Goal: Information Seeking & Learning: Learn about a topic

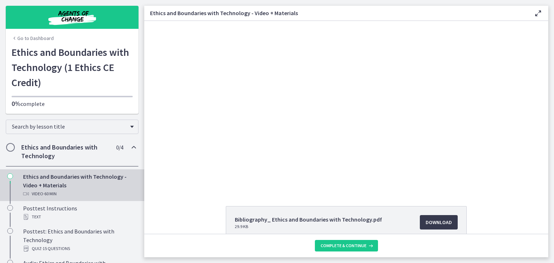
click at [403, 93] on div at bounding box center [346, 105] width 300 height 169
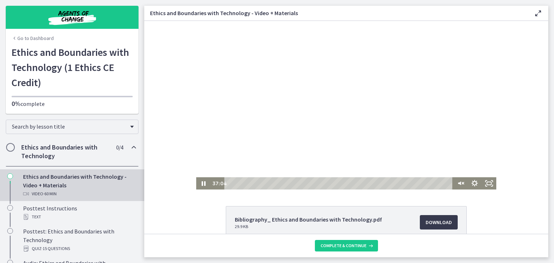
click at [269, 136] on div at bounding box center [346, 105] width 300 height 169
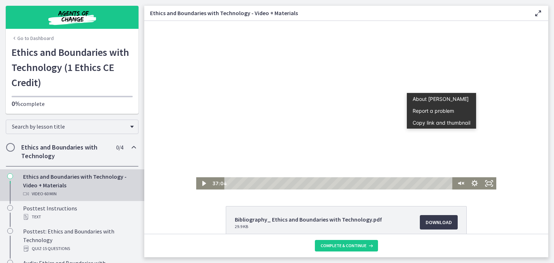
click at [456, 146] on div at bounding box center [346, 105] width 300 height 169
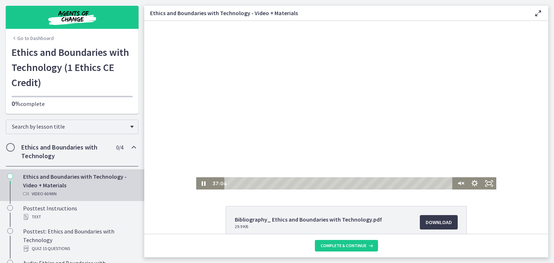
click at [456, 146] on div at bounding box center [346, 105] width 300 height 169
click at [373, 185] on div "39:41" at bounding box center [340, 183] width 220 height 12
click at [382, 183] on div "42:03" at bounding box center [340, 183] width 220 height 12
click at [390, 185] on div "44:30" at bounding box center [340, 183] width 220 height 12
click at [391, 183] on div "Playbar" at bounding box center [393, 183] width 4 height 4
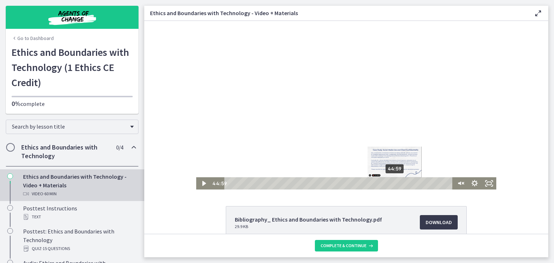
click at [392, 183] on div "44:59" at bounding box center [340, 183] width 220 height 12
click at [404, 183] on div "48:08" at bounding box center [340, 183] width 220 height 12
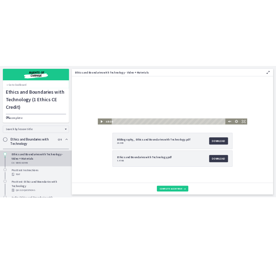
scroll to position [74, 0]
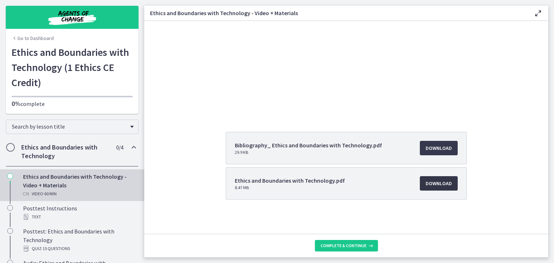
click at [425, 185] on span "Download Opens in a new window" at bounding box center [438, 183] width 26 height 9
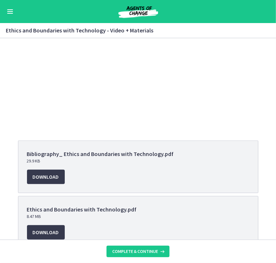
click at [10, 14] on button "Enable menu" at bounding box center [10, 11] width 9 height 9
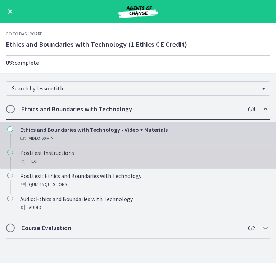
click at [58, 150] on div "Posttest Instructions Text" at bounding box center [145, 156] width 251 height 17
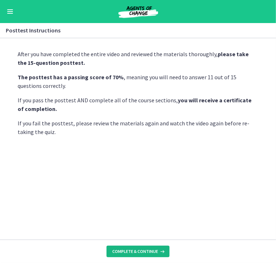
click at [128, 251] on span "Complete & continue" at bounding box center [135, 252] width 46 height 6
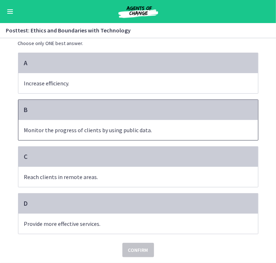
scroll to position [72, 0]
click at [105, 120] on span "Monitor the progress of clients by using public data." at bounding box center [138, 130] width 240 height 20
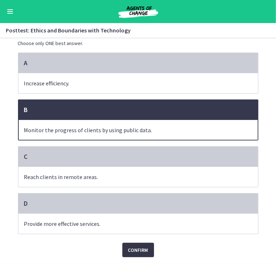
click at [136, 246] on span "Confirm" at bounding box center [138, 250] width 20 height 9
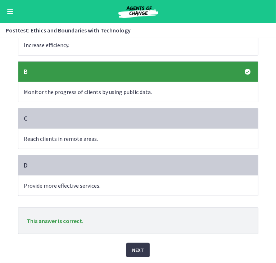
scroll to position [109, 0]
click at [136, 246] on span "Next" at bounding box center [138, 250] width 12 height 9
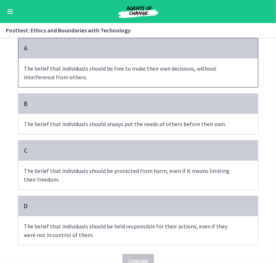
scroll to position [47, 0]
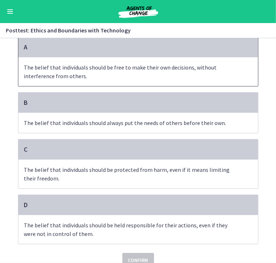
click at [114, 80] on p "The belief that individuals should be free to make their own decisions, without…" at bounding box center [131, 71] width 214 height 17
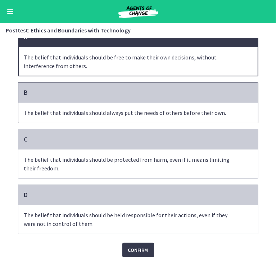
scroll to position [79, 0]
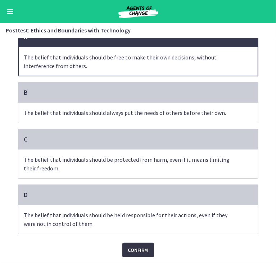
click at [139, 246] on span "Confirm" at bounding box center [138, 250] width 20 height 9
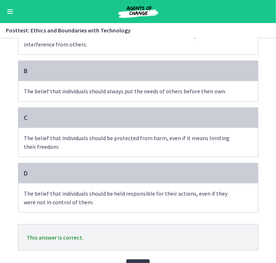
scroll to position [127, 0]
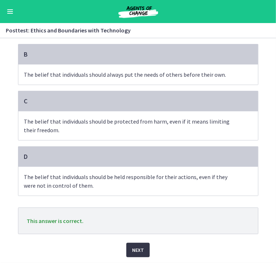
click at [139, 246] on span "Next" at bounding box center [138, 250] width 12 height 9
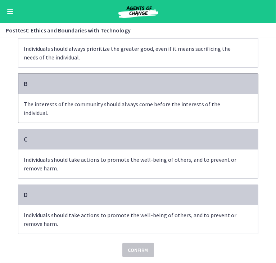
scroll to position [83, 0]
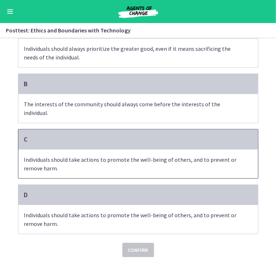
click at [120, 157] on p "Individuals should take actions to promote the well-being of others, and to pre…" at bounding box center [131, 163] width 214 height 17
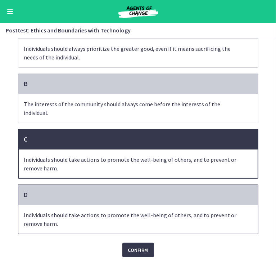
click at [193, 215] on p "Individuals should take actions to promote the well-being of others, and to pre…" at bounding box center [131, 219] width 214 height 17
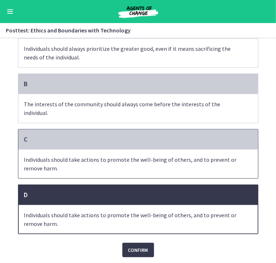
scroll to position [79, 0]
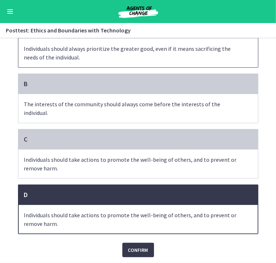
click at [147, 59] on p "Individuals should always prioritize the greater good, even if it means sacrifi…" at bounding box center [131, 52] width 214 height 17
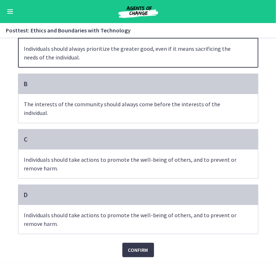
click at [130, 188] on div "Question 3 of 15 What is the ethical principle of beneficence? Choose only ONE …" at bounding box center [138, 78] width 252 height 219
click at [133, 250] on span "Confirm" at bounding box center [138, 250] width 20 height 9
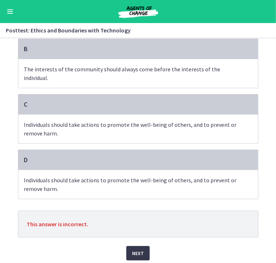
scroll to position [114, 0]
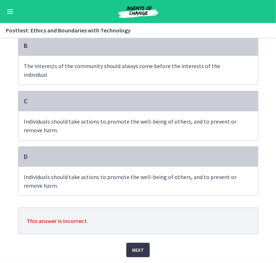
click at [117, 119] on p "Individuals should take actions to promote the well-being of others, and to pre…" at bounding box center [131, 125] width 214 height 17
click at [130, 243] on button "Next" at bounding box center [138, 250] width 23 height 14
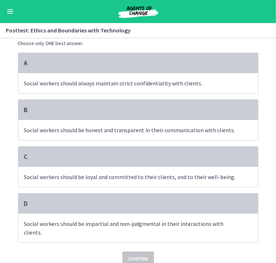
scroll to position [33, 0]
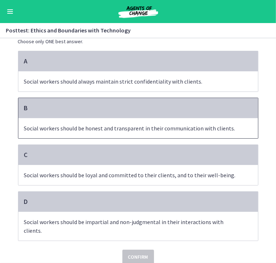
click at [108, 133] on p "Social workers should be honest and transparent in their communication with cli…" at bounding box center [131, 128] width 214 height 9
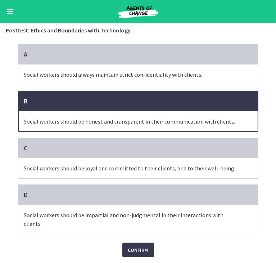
scroll to position [52, 0]
click at [142, 246] on span "Confirm" at bounding box center [138, 250] width 20 height 9
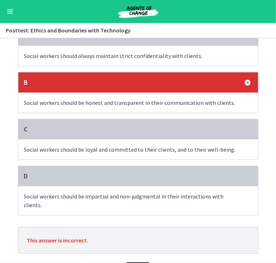
scroll to position [101, 0]
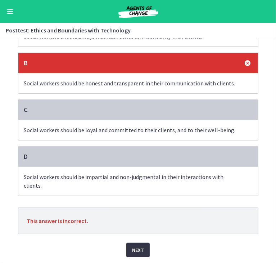
click at [132, 246] on span "Next" at bounding box center [138, 250] width 12 height 9
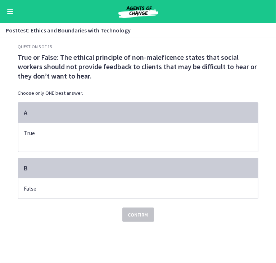
scroll to position [0, 0]
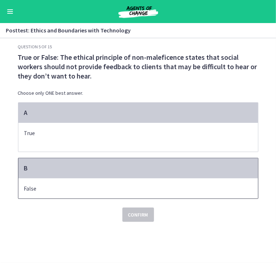
click at [28, 178] on div "B" at bounding box center [138, 168] width 240 height 20
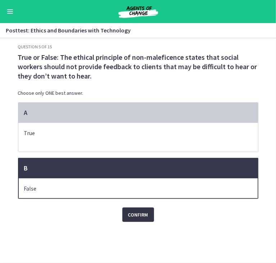
click at [138, 219] on span "Confirm" at bounding box center [138, 214] width 20 height 9
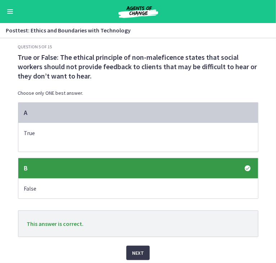
scroll to position [13, 0]
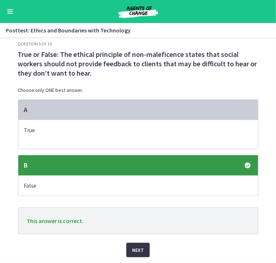
click at [137, 247] on span "Next" at bounding box center [138, 250] width 12 height 9
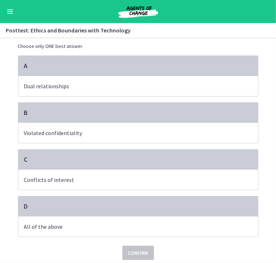
scroll to position [46, 0]
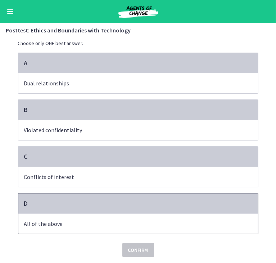
click at [53, 211] on div "D" at bounding box center [138, 204] width 240 height 20
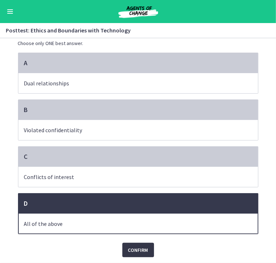
click at [136, 254] on span "Confirm" at bounding box center [138, 250] width 20 height 9
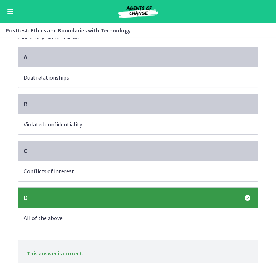
scroll to position [111, 0]
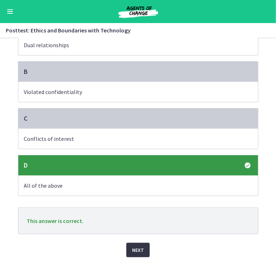
click at [137, 243] on button "Next" at bounding box center [138, 250] width 23 height 14
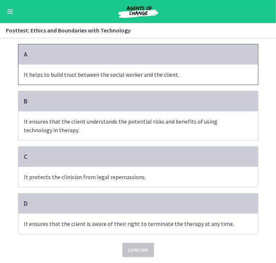
scroll to position [61, 0]
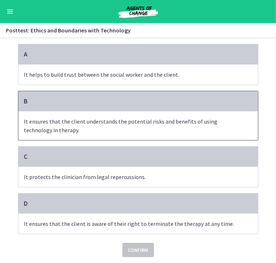
click at [123, 127] on p "It ensures that the client understands the potential risks and benefits of usin…" at bounding box center [131, 125] width 214 height 17
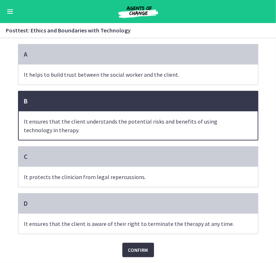
click at [128, 251] on span "Confirm" at bounding box center [138, 250] width 20 height 9
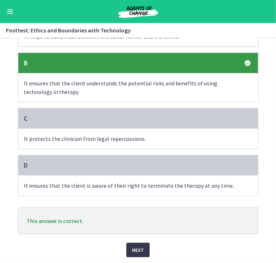
scroll to position [104, 0]
click at [132, 246] on span "Next" at bounding box center [138, 250] width 12 height 9
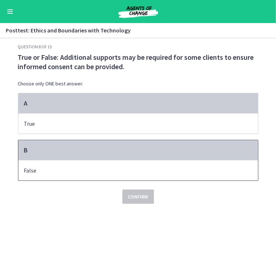
click at [98, 160] on div "B" at bounding box center [138, 150] width 240 height 20
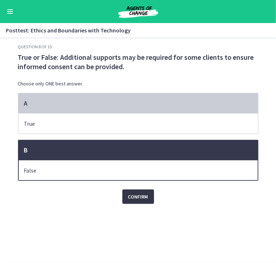
click at [133, 201] on span "Confirm" at bounding box center [138, 196] width 20 height 9
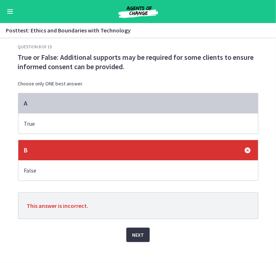
click at [134, 238] on button "Next" at bounding box center [138, 235] width 23 height 14
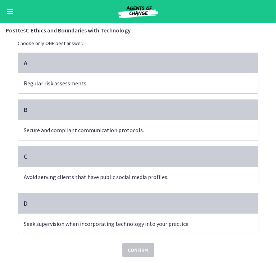
scroll to position [57, 0]
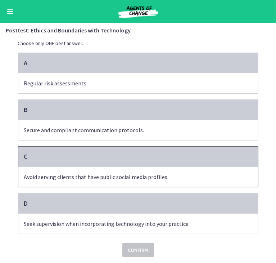
click at [99, 173] on p "Avoid serving clients that have public social media profiles." at bounding box center [131, 177] width 214 height 9
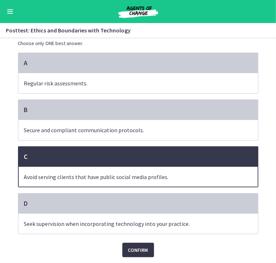
click at [137, 246] on span "Confirm" at bounding box center [138, 250] width 20 height 9
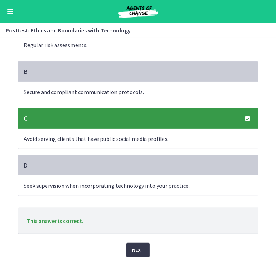
scroll to position [111, 0]
click at [138, 246] on span "Next" at bounding box center [138, 250] width 12 height 9
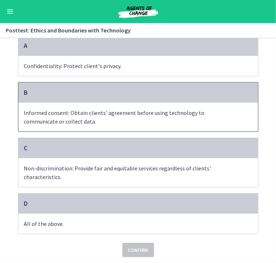
scroll to position [50, 0]
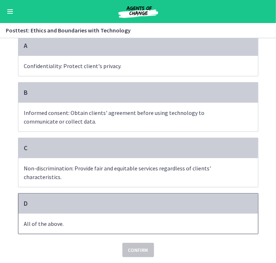
click at [137, 223] on span "All of the above." at bounding box center [138, 224] width 240 height 20
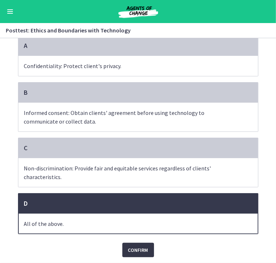
click at [134, 254] on span "Confirm" at bounding box center [138, 250] width 20 height 9
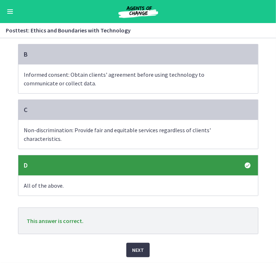
scroll to position [92, 0]
click at [137, 249] on span "Next" at bounding box center [138, 250] width 12 height 9
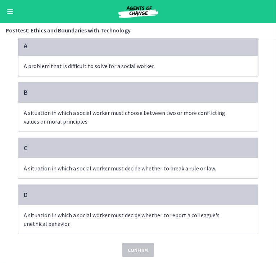
scroll to position [59, 0]
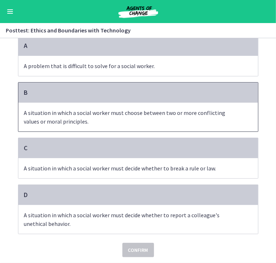
click at [132, 119] on p "A situation in which a social worker must choose between two or more conflictin…" at bounding box center [131, 116] width 214 height 17
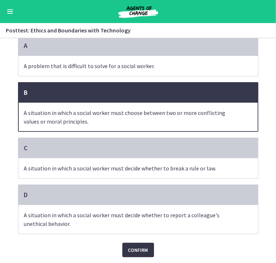
click at [138, 247] on span "Confirm" at bounding box center [138, 250] width 20 height 9
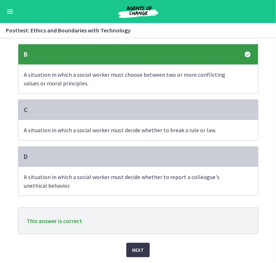
scroll to position [119, 0]
click at [138, 246] on span "Next" at bounding box center [138, 250] width 12 height 9
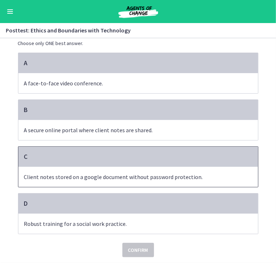
scroll to position [72, 0]
click at [141, 173] on p "Client notes stored on a google document without password protection." at bounding box center [131, 177] width 214 height 9
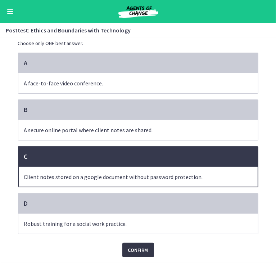
click at [133, 246] on span "Confirm" at bounding box center [138, 250] width 20 height 9
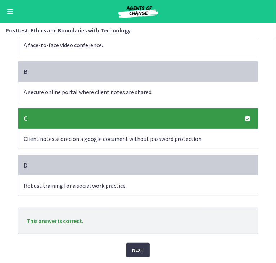
scroll to position [88, 0]
click at [143, 251] on button "Next" at bounding box center [138, 250] width 23 height 14
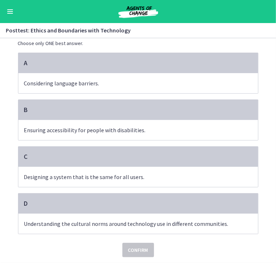
scroll to position [46, 0]
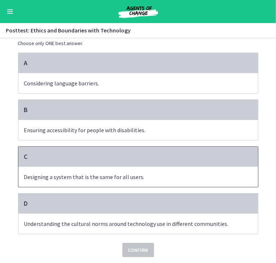
click at [138, 175] on span "Designing a system that is the same for all users." at bounding box center [138, 177] width 240 height 20
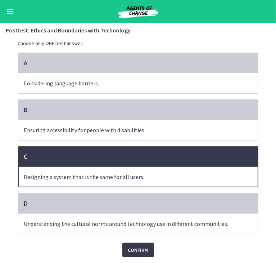
scroll to position [61, 0]
click at [138, 246] on span "Confirm" at bounding box center [138, 250] width 20 height 9
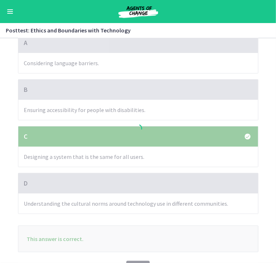
scroll to position [111, 0]
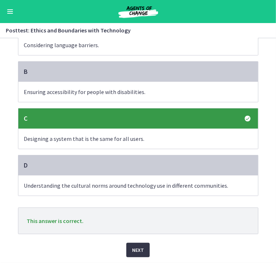
click at [133, 246] on span "Next" at bounding box center [138, 250] width 12 height 9
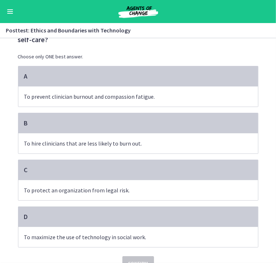
scroll to position [31, 0]
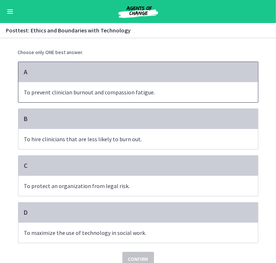
click at [124, 92] on span "To prevent clinician burnout and compassion fatigue." at bounding box center [138, 92] width 240 height 20
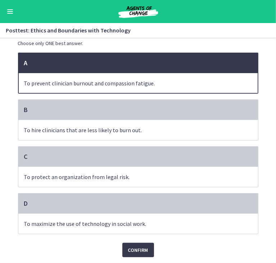
scroll to position [72, 0]
click at [130, 246] on span "Confirm" at bounding box center [138, 250] width 20 height 9
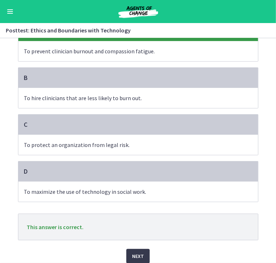
scroll to position [111, 0]
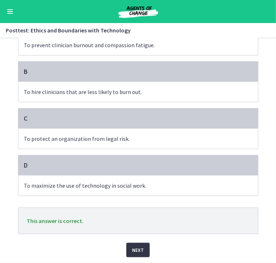
click at [128, 243] on button "Next" at bounding box center [138, 250] width 23 height 14
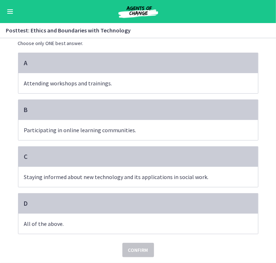
scroll to position [63, 0]
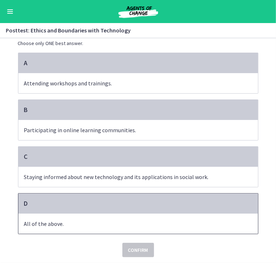
click at [107, 214] on span "All of the above." at bounding box center [138, 224] width 240 height 20
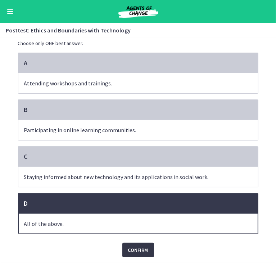
click at [136, 246] on span "Confirm" at bounding box center [138, 250] width 20 height 9
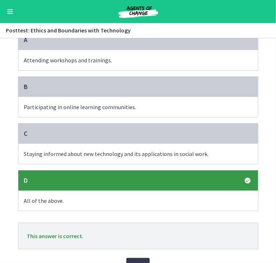
scroll to position [111, 0]
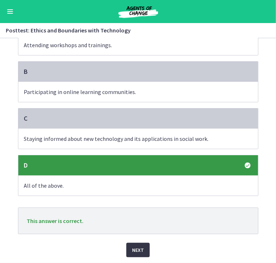
click at [135, 246] on span "Next" at bounding box center [138, 250] width 12 height 9
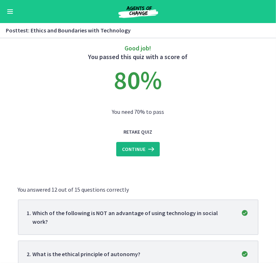
click at [138, 154] on span "Continue" at bounding box center [133, 149] width 23 height 9
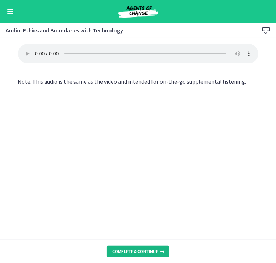
click at [143, 249] on span "Complete & continue" at bounding box center [135, 252] width 46 height 6
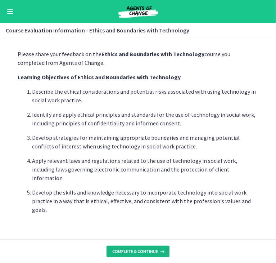
click at [123, 251] on span "Complete & continue" at bounding box center [135, 252] width 46 height 6
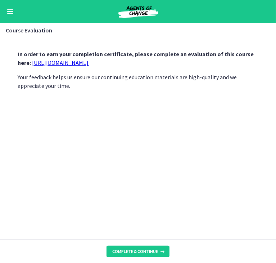
click at [89, 66] on link "[URL][DOMAIN_NAME]" at bounding box center [60, 62] width 57 height 7
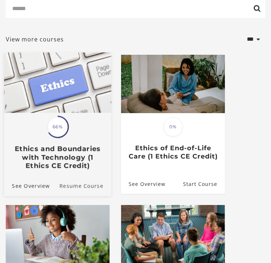
click at [85, 187] on link "Resume Course" at bounding box center [85, 186] width 52 height 20
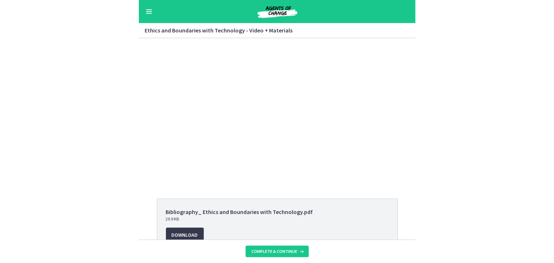
scroll to position [23, 0]
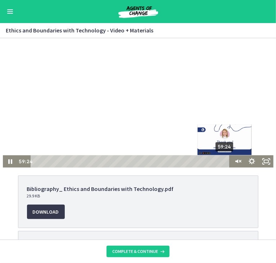
click at [223, 161] on div "59:24" at bounding box center [131, 161] width 191 height 12
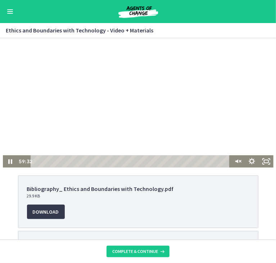
click at [188, 90] on div at bounding box center [138, 91] width 271 height 152
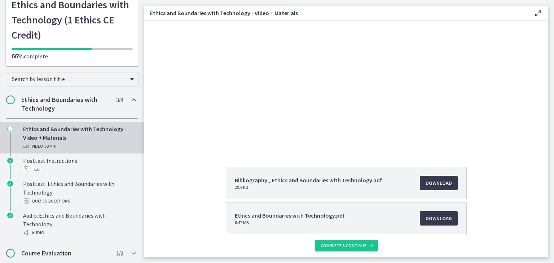
scroll to position [48, 0]
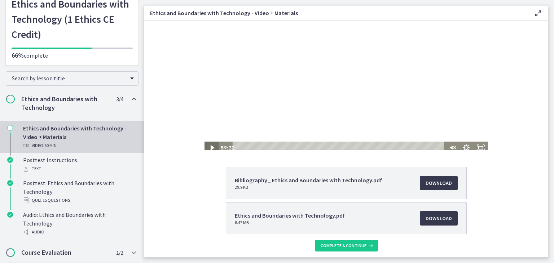
click at [210, 147] on icon "Play Video" at bounding box center [212, 147] width 4 height 5
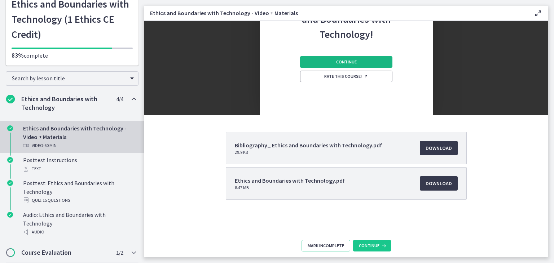
scroll to position [0, 0]
click at [276, 242] on button "Continue" at bounding box center [372, 246] width 38 height 12
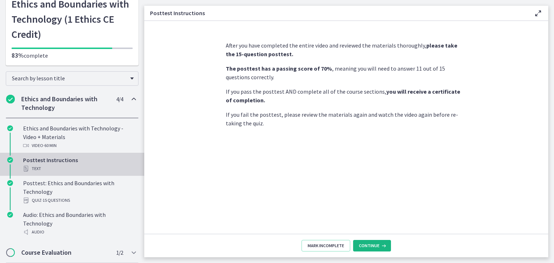
click at [276, 248] on span "Continue" at bounding box center [369, 246] width 21 height 6
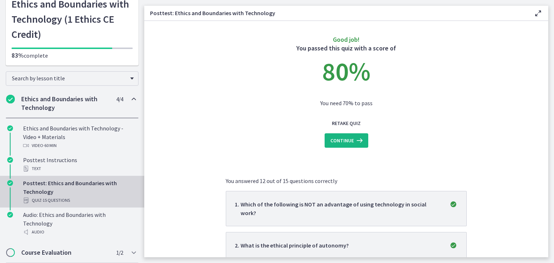
click at [276, 138] on icon at bounding box center [359, 140] width 10 height 9
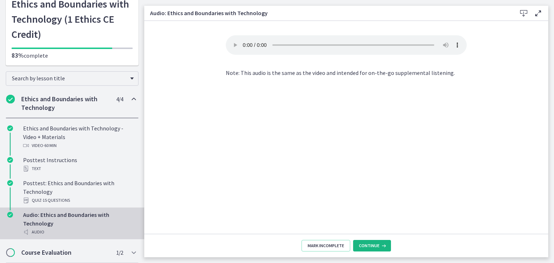
click at [276, 246] on span "Continue" at bounding box center [369, 246] width 21 height 6
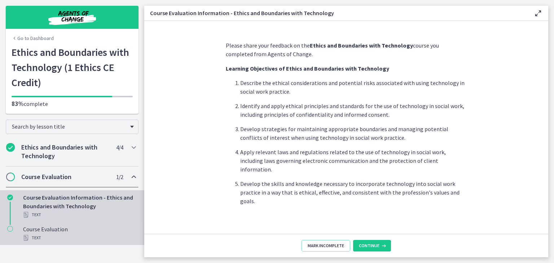
click at [68, 227] on div "Course Evaluation Text" at bounding box center [79, 233] width 112 height 17
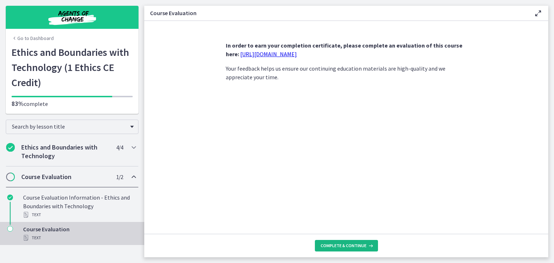
click at [276, 247] on span "Complete & continue" at bounding box center [343, 246] width 46 height 6
